Goal: Task Accomplishment & Management: Manage account settings

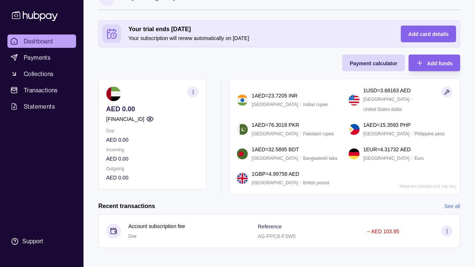
scroll to position [19, 0]
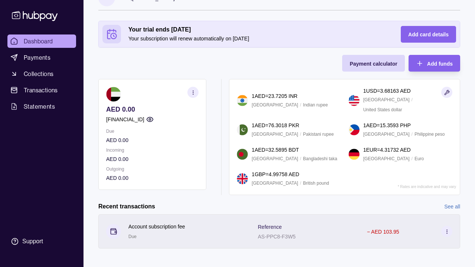
click at [189, 224] on div "Account subscription fee Due" at bounding box center [174, 232] width 137 height 18
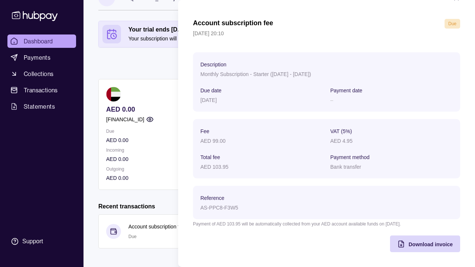
scroll to position [20, 0]
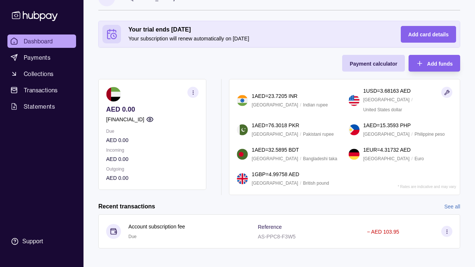
click at [137, 85] on html "Dashboard Payments Collections Transactions Statements Support R Hello, [PERSON…" at bounding box center [237, 127] width 475 height 292
click at [154, 120] on icon "button" at bounding box center [149, 119] width 7 height 7
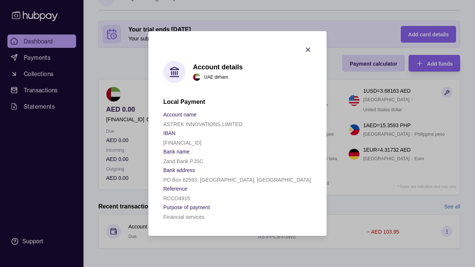
click at [311, 47] on icon "button" at bounding box center [307, 49] width 7 height 7
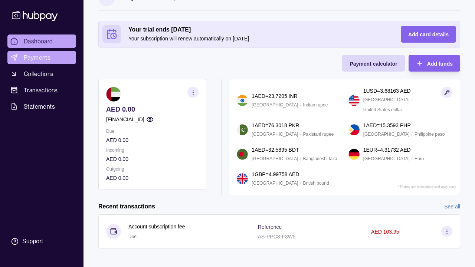
click at [27, 56] on span "Payments" at bounding box center [37, 57] width 27 height 9
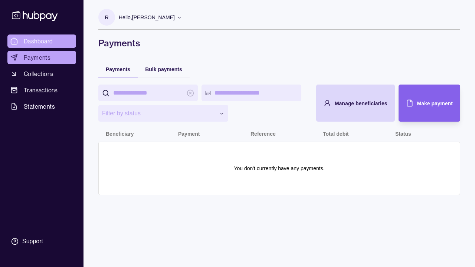
click at [39, 40] on span "Dashboard" at bounding box center [38, 41] width 29 height 9
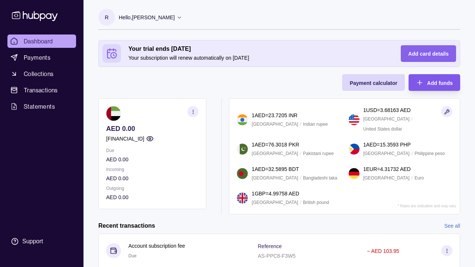
click at [448, 85] on span "Add funds" at bounding box center [440, 83] width 26 height 6
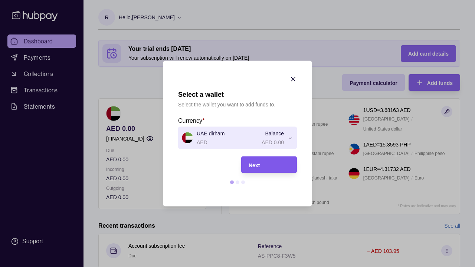
click at [281, 161] on div "Next" at bounding box center [269, 164] width 41 height 9
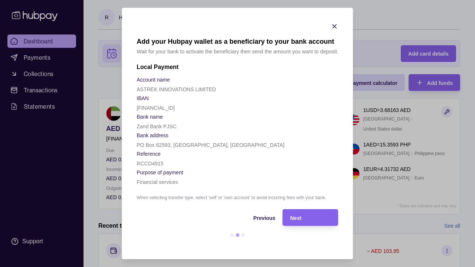
click at [334, 27] on icon "button" at bounding box center [335, 26] width 4 height 4
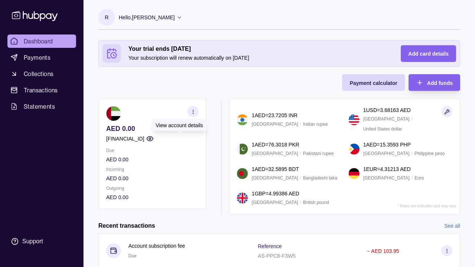
click at [151, 138] on circle "button" at bounding box center [150, 139] width 2 height 2
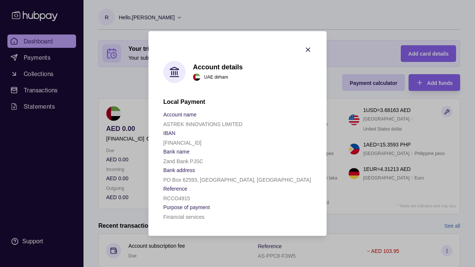
click at [308, 50] on icon "button" at bounding box center [308, 50] width 4 height 4
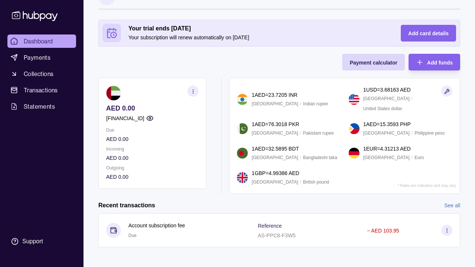
scroll to position [19, 0]
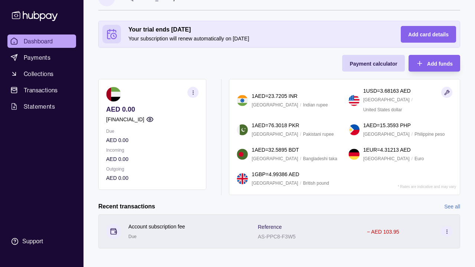
click at [184, 228] on div "Account subscription fee Due" at bounding box center [156, 232] width 57 height 18
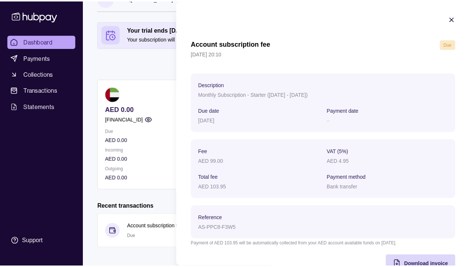
scroll to position [0, 0]
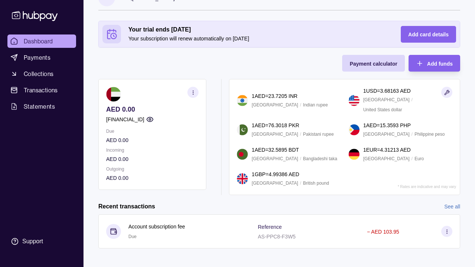
click at [127, 59] on html "Dashboard Payments Collections Transactions Statements Support R Hello, Robin K…" at bounding box center [237, 127] width 475 height 292
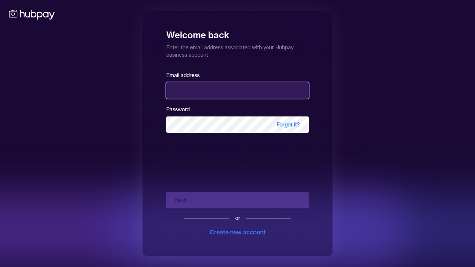
type input "**********"
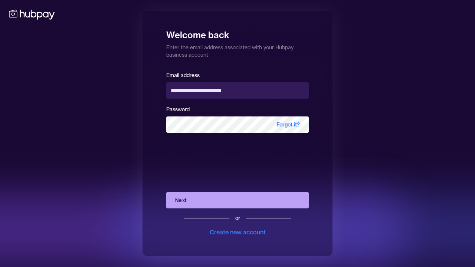
click at [188, 200] on button "Next" at bounding box center [237, 200] width 143 height 16
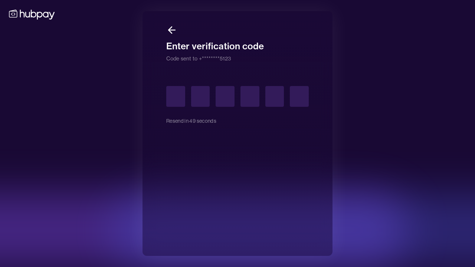
type input "*"
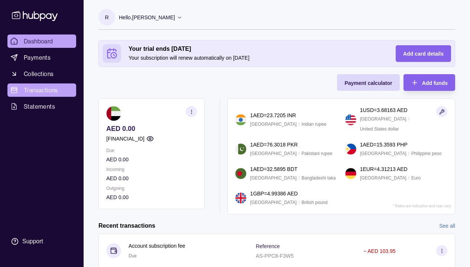
click at [40, 92] on span "Transactions" at bounding box center [41, 90] width 34 height 9
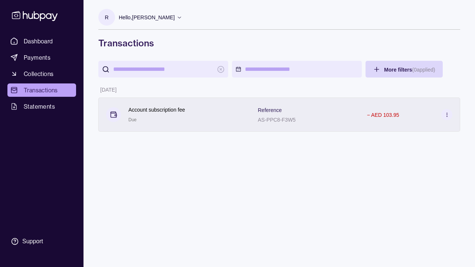
click at [444, 115] on icon at bounding box center [447, 115] width 6 height 6
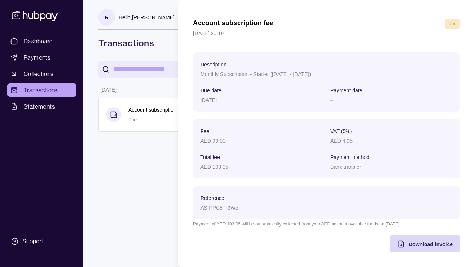
scroll to position [20, 0]
click at [124, 192] on html "Dashboard Payments Collections Transactions Statements Support R Hello, Robin K…" at bounding box center [237, 133] width 475 height 267
